Goal: Information Seeking & Learning: Learn about a topic

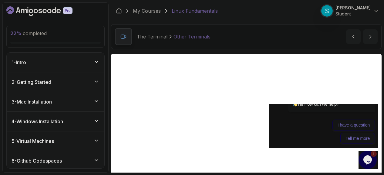
scroll to position [39, 0]
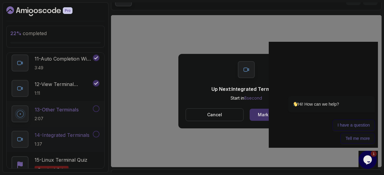
click at [97, 134] on button at bounding box center [96, 134] width 7 height 7
click at [55, 133] on p "14 - Integrated Terminals" at bounding box center [62, 135] width 55 height 7
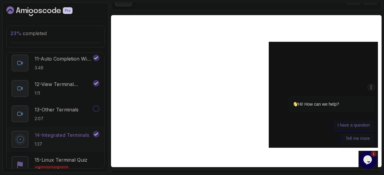
click at [374, 90] on div at bounding box center [324, 88] width 103 height 8
click at [371, 89] on icon "Chat attention grabber" at bounding box center [371, 87] width 5 height 6
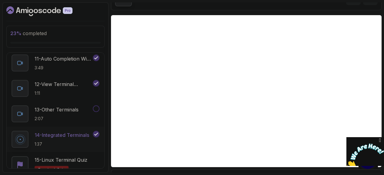
click at [379, 141] on icon "Close" at bounding box center [380, 140] width 5 height 6
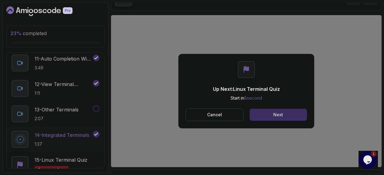
click at [295, 113] on button "Next" at bounding box center [278, 115] width 57 height 12
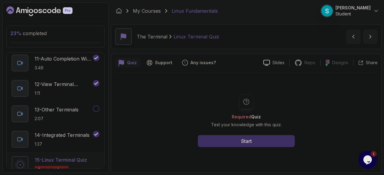
click at [262, 142] on button "Start" at bounding box center [246, 141] width 97 height 12
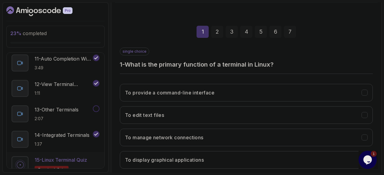
scroll to position [103, 0]
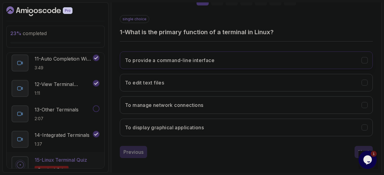
click at [171, 61] on h3 "To provide a command-line interface" at bounding box center [170, 60] width 90 height 7
click at [358, 153] on button "Next" at bounding box center [364, 152] width 18 height 12
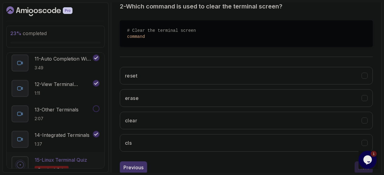
scroll to position [129, 0]
click at [229, 124] on button "clear" at bounding box center [246, 121] width 253 height 18
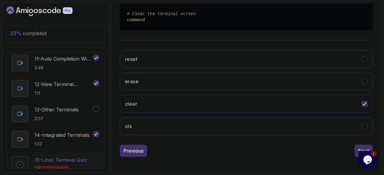
scroll to position [145, 0]
click at [362, 147] on div "Next" at bounding box center [363, 150] width 11 height 7
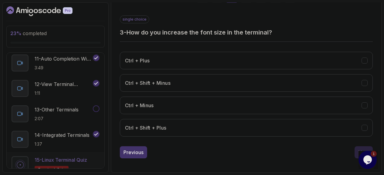
scroll to position [104, 0]
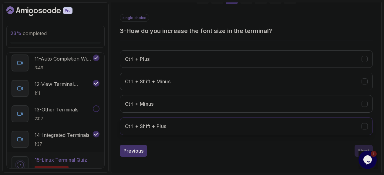
click at [307, 124] on button "Ctrl + Shift + Plus" at bounding box center [246, 127] width 253 height 18
click at [361, 150] on div "Next" at bounding box center [363, 150] width 11 height 7
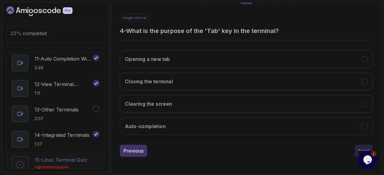
click at [302, 128] on button "Auto-completion" at bounding box center [246, 127] width 253 height 18
click at [358, 148] on button "Next" at bounding box center [364, 151] width 18 height 12
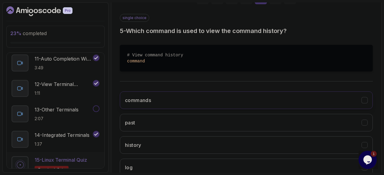
scroll to position [145, 0]
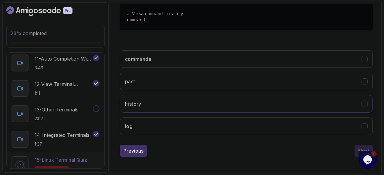
click at [256, 98] on button "history" at bounding box center [246, 104] width 253 height 18
click at [358, 148] on button "Next" at bounding box center [364, 151] width 18 height 12
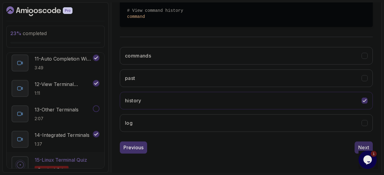
scroll to position [112, 0]
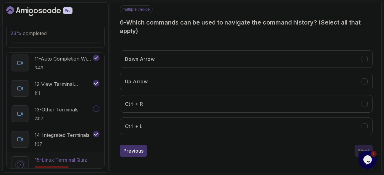
click at [307, 89] on div "Down Arrow Up Arrow Ctrl + R Ctrl + L" at bounding box center [246, 93] width 253 height 95
click at [307, 87] on button "Up Arrow" at bounding box center [246, 82] width 253 height 18
click at [299, 108] on button "Ctrl + R" at bounding box center [246, 104] width 253 height 18
click at [363, 149] on div "Next" at bounding box center [363, 150] width 11 height 7
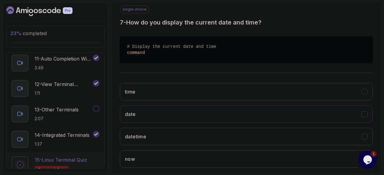
click at [301, 115] on button "date" at bounding box center [246, 115] width 253 height 18
click at [294, 138] on button "datetime" at bounding box center [246, 137] width 253 height 18
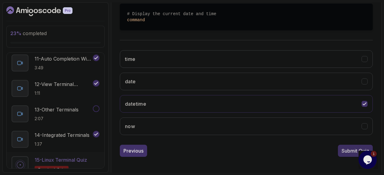
click at [351, 152] on div "Submit Quiz" at bounding box center [356, 150] width 28 height 7
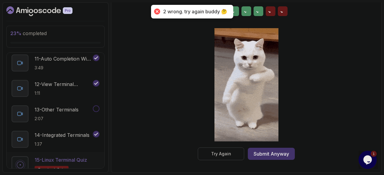
scroll to position [115, 0]
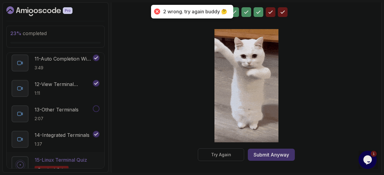
click at [210, 154] on button "Try Again" at bounding box center [221, 155] width 46 height 13
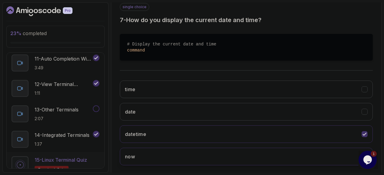
click at [182, 152] on button "now" at bounding box center [246, 157] width 253 height 18
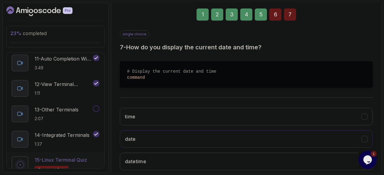
scroll to position [86, 0]
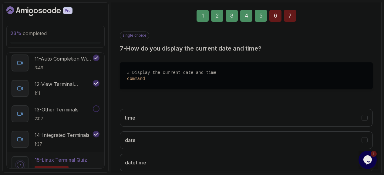
click at [276, 14] on div "6" at bounding box center [275, 16] width 12 height 12
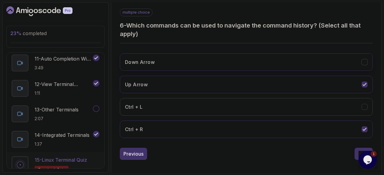
scroll to position [112, 0]
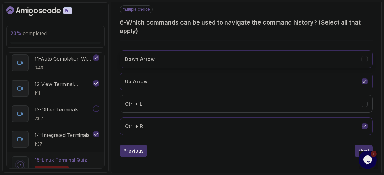
click at [214, 63] on button "Down Arrow" at bounding box center [246, 59] width 253 height 18
click at [362, 151] on div "1 Opens Chat This icon Opens the chat window." at bounding box center [368, 160] width 19 height 18
click at [358, 145] on button "Next" at bounding box center [364, 151] width 18 height 12
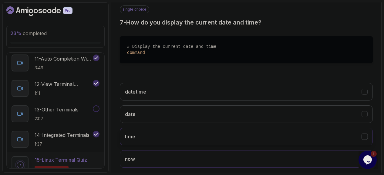
scroll to position [145, 0]
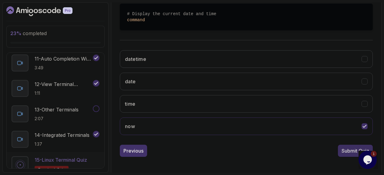
click at [351, 153] on div "Submit Quiz" at bounding box center [356, 150] width 28 height 7
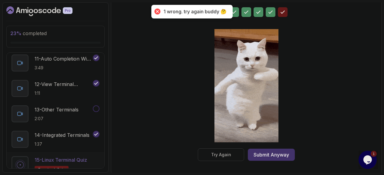
click at [209, 156] on button "Try Again" at bounding box center [221, 155] width 46 height 13
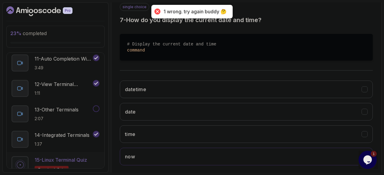
scroll to position [145, 0]
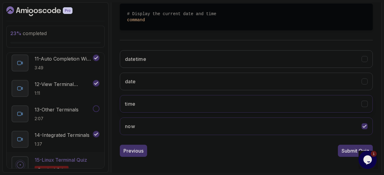
click at [187, 105] on button "time" at bounding box center [246, 104] width 253 height 18
click at [346, 153] on div "Submit Quiz" at bounding box center [356, 150] width 28 height 7
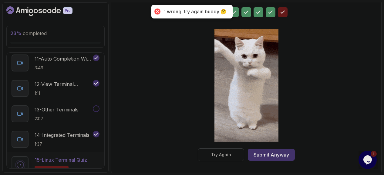
click at [207, 154] on button "Try Again" at bounding box center [221, 155] width 46 height 13
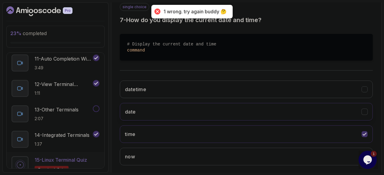
click at [184, 111] on button "date" at bounding box center [246, 112] width 253 height 18
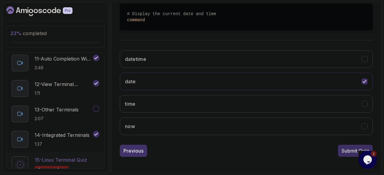
click at [344, 147] on div "Submit Quiz" at bounding box center [356, 150] width 28 height 7
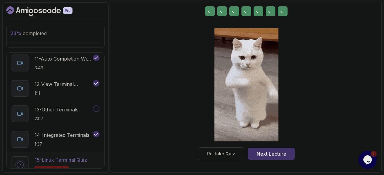
scroll to position [115, 0]
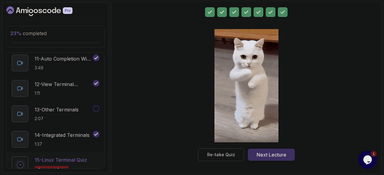
click at [272, 153] on div "Next Lecture" at bounding box center [272, 154] width 30 height 7
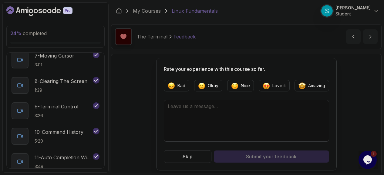
scroll to position [296, 0]
click at [234, 85] on img "button" at bounding box center [234, 85] width 7 height 7
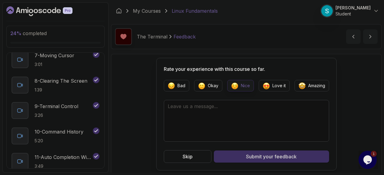
click at [241, 158] on button "Submit your feedback" at bounding box center [271, 157] width 115 height 12
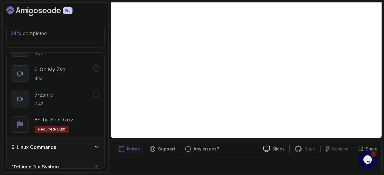
scroll to position [64, 0]
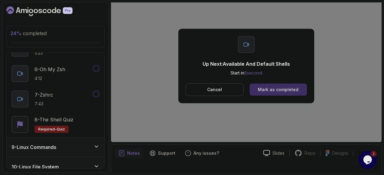
click at [293, 88] on div "Mark as completed" at bounding box center [278, 90] width 41 height 6
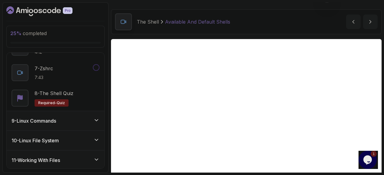
scroll to position [15, 0]
